Goal: Contribute content

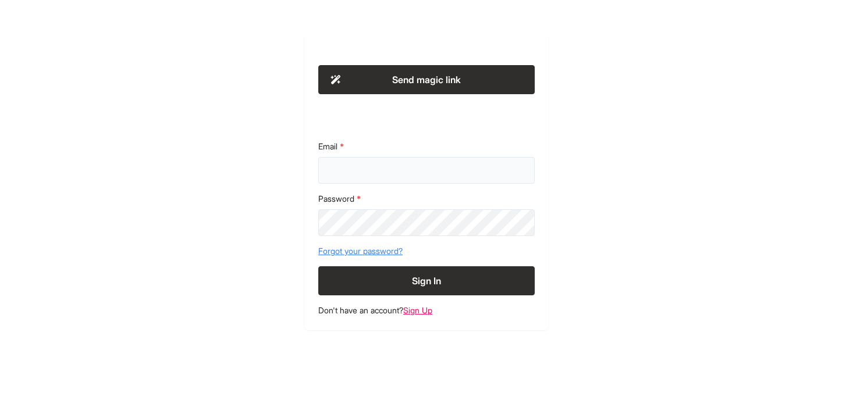
type input "**********"
click at [429, 278] on button "Sign In" at bounding box center [426, 280] width 216 height 29
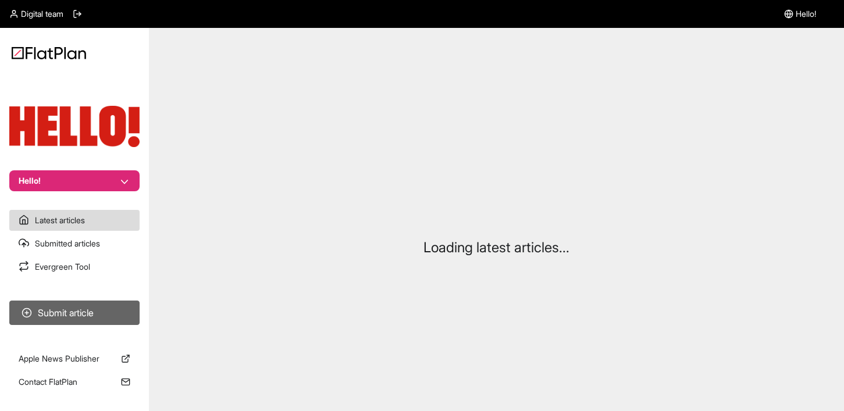
click at [88, 318] on button "Submit article" at bounding box center [74, 313] width 130 height 24
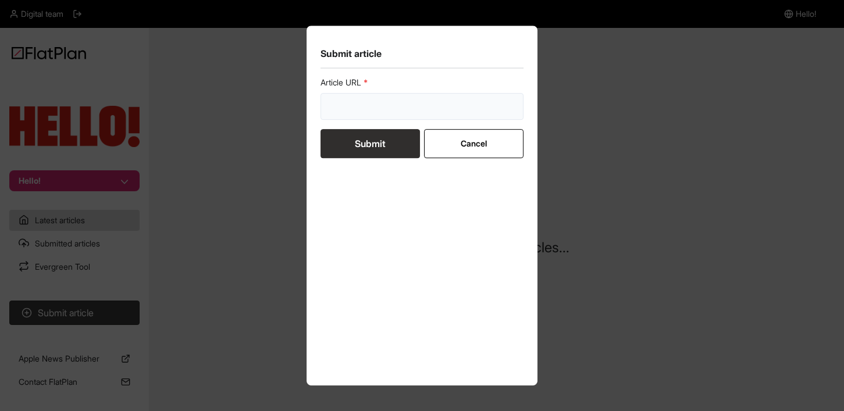
click at [399, 104] on input "url" at bounding box center [423, 106] width 204 height 27
paste input "https://www.hellomagazine.com/shopping/513913/best-wide-leg-jeans-high-waisted-…"
type input "https://www.hellomagazine.com/shopping/513913/best-wide-leg-jeans-high-waisted-…"
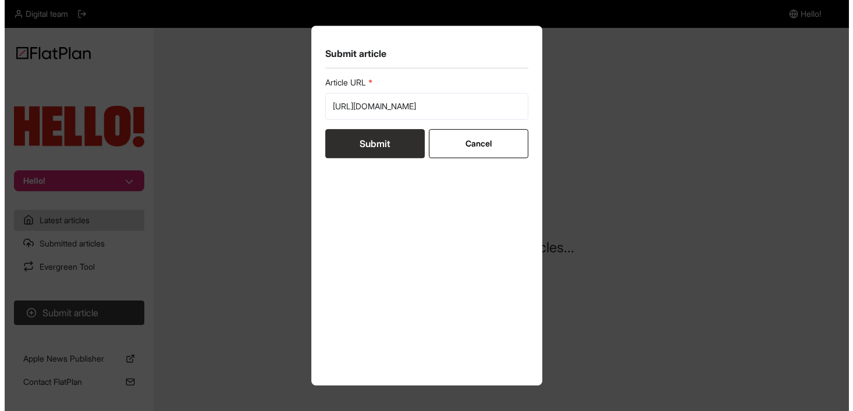
scroll to position [0, 0]
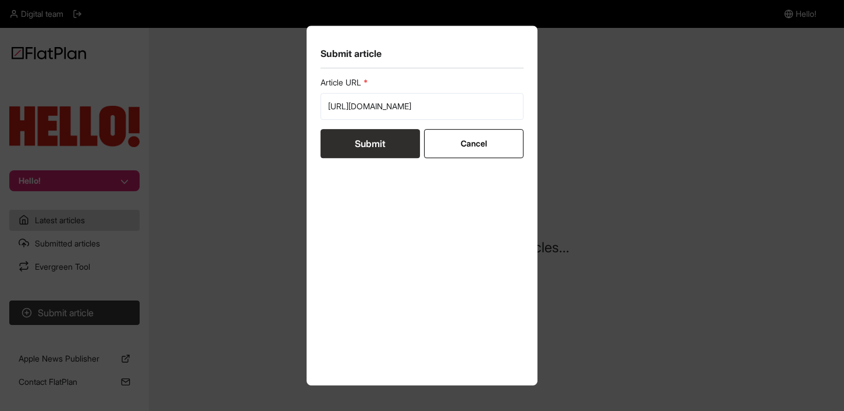
click at [367, 151] on button "Submit" at bounding box center [371, 143] width 100 height 29
